Goal: Information Seeking & Learning: Learn about a topic

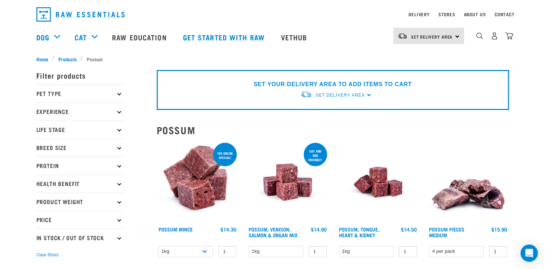
scroll to position [21, 0]
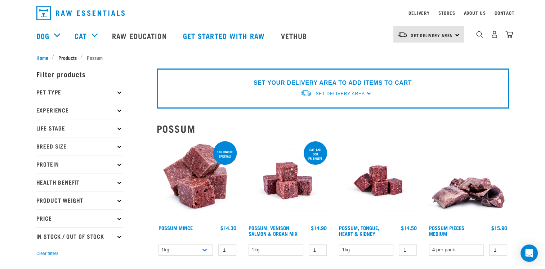
click at [62, 55] on span "Products" at bounding box center [67, 58] width 18 height 8
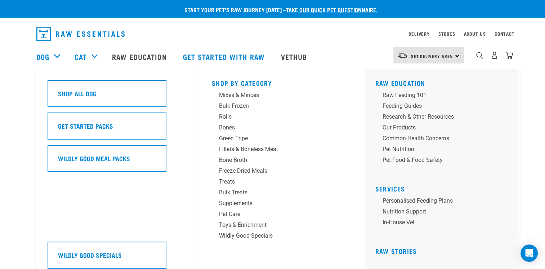
click at [59, 56] on div "Dog" at bounding box center [51, 56] width 31 height 29
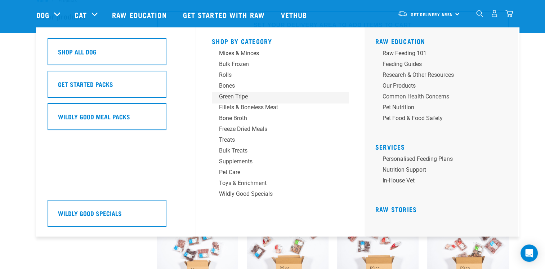
scroll to position [25, 0]
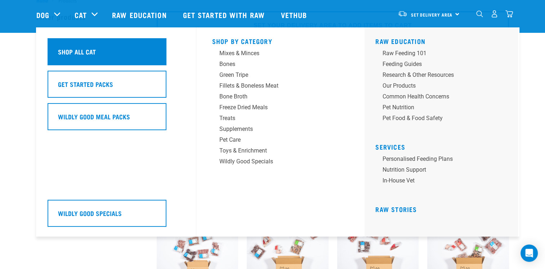
click at [102, 46] on div "Shop All Cat" at bounding box center [107, 51] width 119 height 27
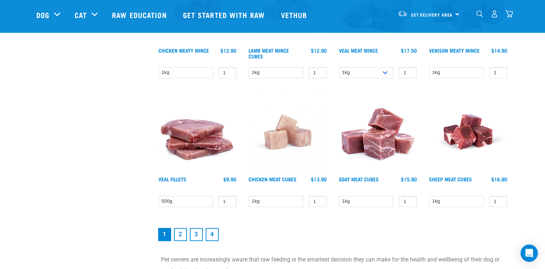
scroll to position [940, 0]
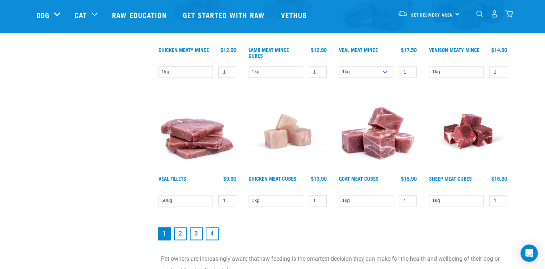
click at [181, 230] on link "2" at bounding box center [180, 233] width 13 height 13
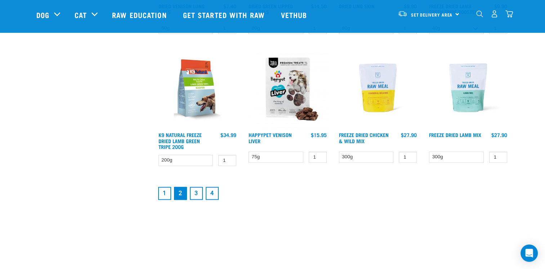
scroll to position [964, 0]
drag, startPoint x: 360, startPoint y: 187, endPoint x: 227, endPoint y: 182, distance: 133.7
click at [194, 192] on link "3" at bounding box center [196, 193] width 13 height 13
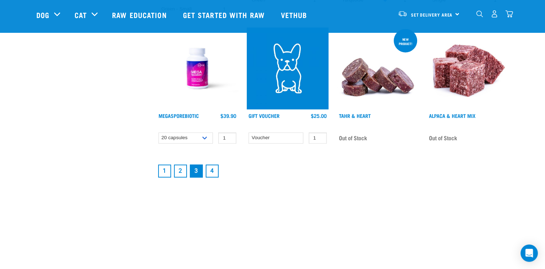
scroll to position [993, 0]
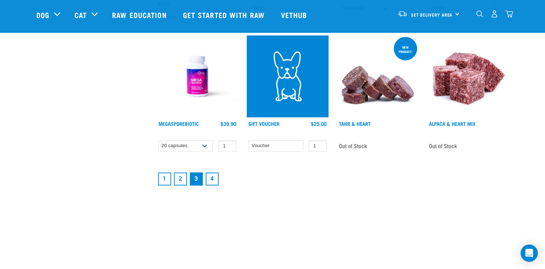
click at [211, 172] on link "4" at bounding box center [212, 178] width 13 height 13
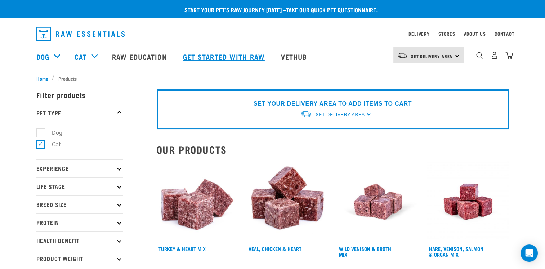
drag, startPoint x: 521, startPoint y: 155, endPoint x: 272, endPoint y: 59, distance: 267.2
click at [76, 33] on img "dropdown navigation" at bounding box center [80, 34] width 88 height 14
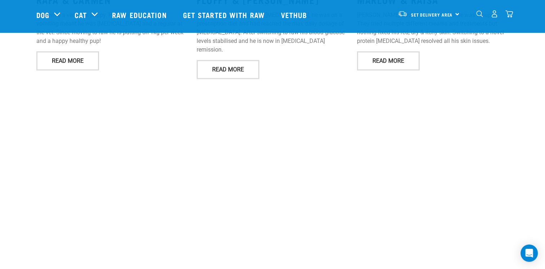
scroll to position [1063, 0]
